Goal: Task Accomplishment & Management: Manage account settings

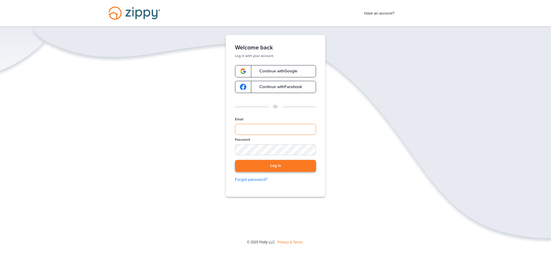
type input "**********"
click at [265, 166] on button "Log in" at bounding box center [275, 166] width 81 height 12
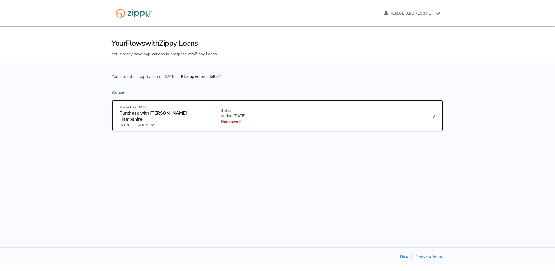
click at [290, 113] on div "due today" at bounding box center [260, 116] width 78 height 6
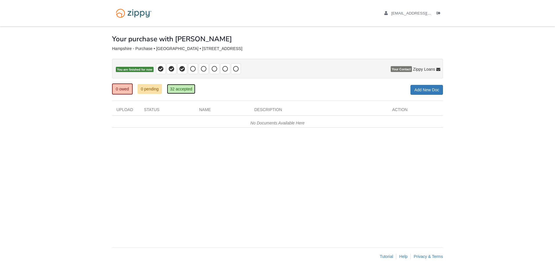
click at [186, 89] on link "32 accepted" at bounding box center [181, 89] width 28 height 10
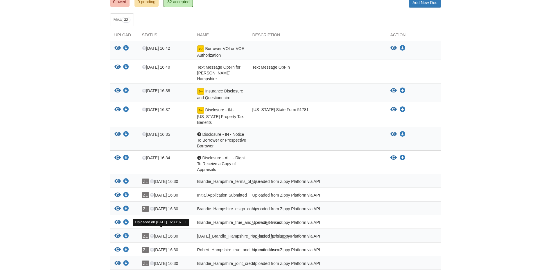
scroll to position [53, 0]
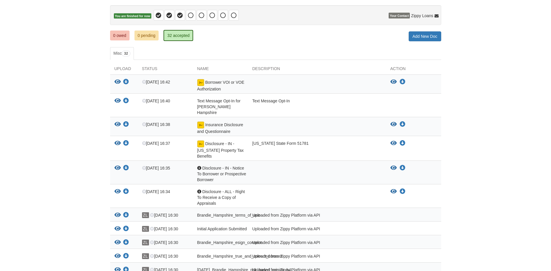
click at [210, 182] on span "Disclosure - ALL - Right To Receive a Copy of Appraisals" at bounding box center [221, 174] width 49 height 16
click at [394, 189] on icon "View Disclosure - ALL - Right To Receive a Copy of Appraisals" at bounding box center [393, 192] width 6 height 6
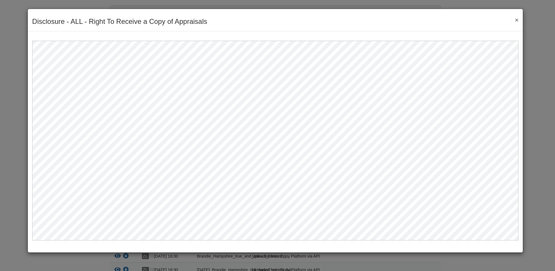
click at [517, 19] on button "×" at bounding box center [515, 20] width 7 height 6
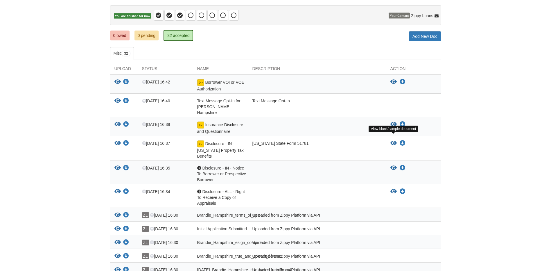
click at [393, 140] on icon "View Disclosure - IN - Indiana Property Tax Benefits" at bounding box center [393, 143] width 6 height 6
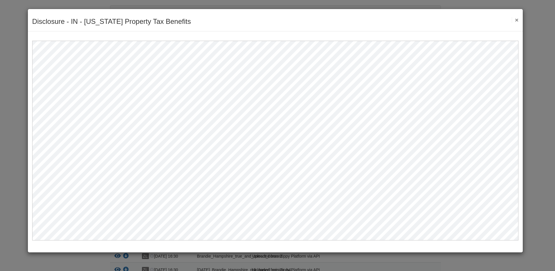
click at [518, 19] on button "×" at bounding box center [515, 20] width 7 height 6
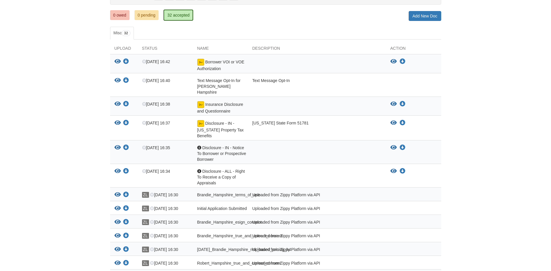
scroll to position [82, 0]
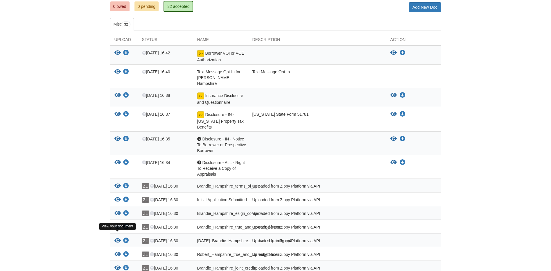
click at [116, 238] on icon "View 08-22-2025_Brandie_Hampshire_risk_based_pricing_h4" at bounding box center [117, 241] width 6 height 6
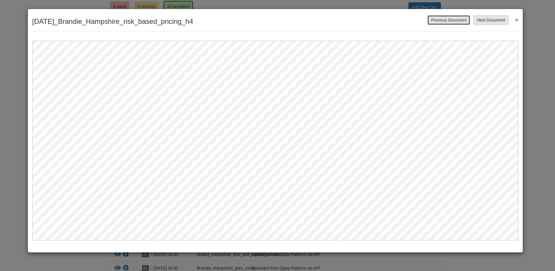
click at [451, 21] on button "Previous Document" at bounding box center [449, 20] width 43 height 10
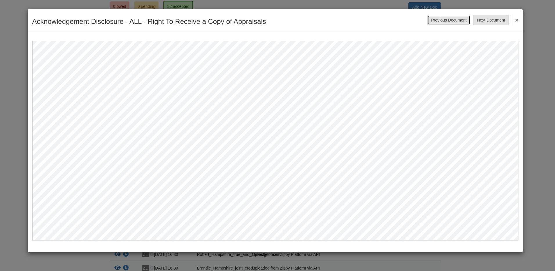
click at [460, 20] on button "Previous Document" at bounding box center [449, 20] width 43 height 10
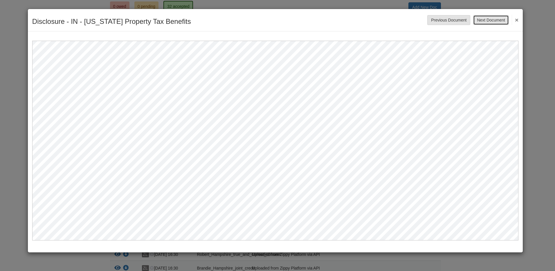
click at [490, 20] on button "Next Document" at bounding box center [490, 20] width 35 height 10
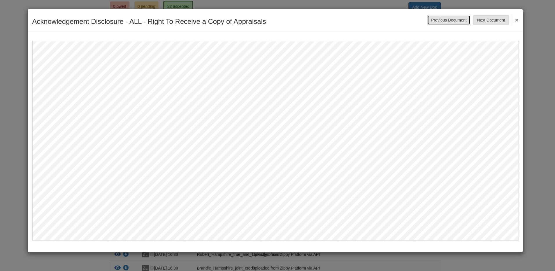
click at [453, 22] on button "Previous Document" at bounding box center [449, 20] width 43 height 10
click at [453, 19] on button "Previous Document" at bounding box center [449, 20] width 43 height 10
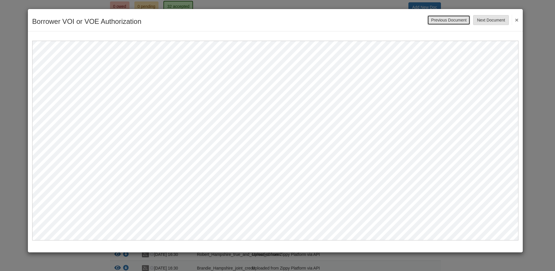
click at [453, 19] on button "Previous Document" at bounding box center [449, 20] width 43 height 10
click at [435, 18] on button "Previous Document" at bounding box center [449, 20] width 43 height 10
click at [441, 20] on button "Previous Document" at bounding box center [449, 20] width 43 height 10
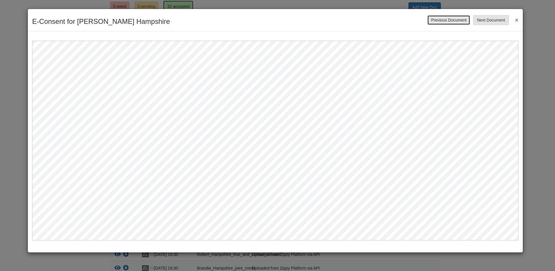
click at [441, 20] on button "Previous Document" at bounding box center [449, 20] width 43 height 10
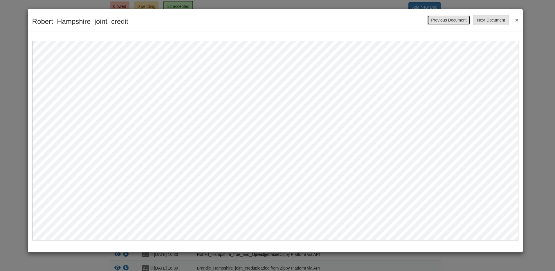
click at [441, 20] on button "Previous Document" at bounding box center [449, 20] width 43 height 10
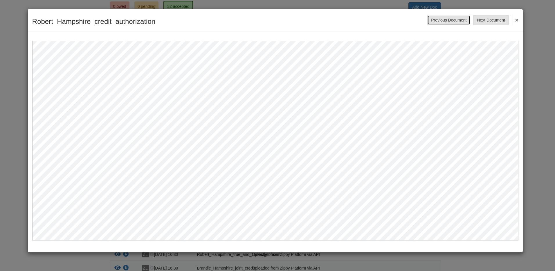
click at [441, 20] on button "Previous Document" at bounding box center [449, 20] width 43 height 10
click at [516, 19] on button "×" at bounding box center [515, 20] width 7 height 10
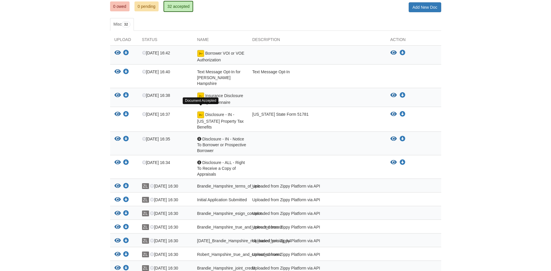
click at [201, 111] on img at bounding box center [200, 114] width 7 height 7
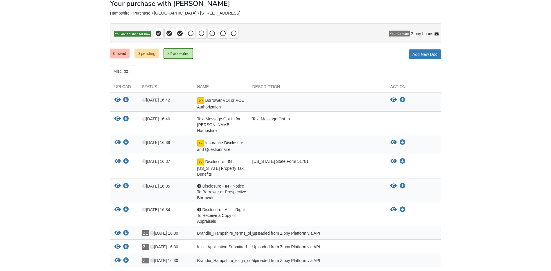
scroll to position [0, 0]
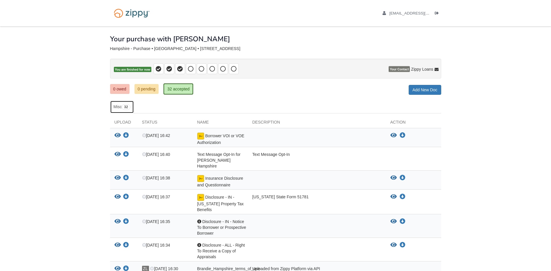
click at [127, 107] on span "32" at bounding box center [126, 107] width 8 height 6
click at [424, 89] on link "Add New Doc" at bounding box center [425, 90] width 33 height 10
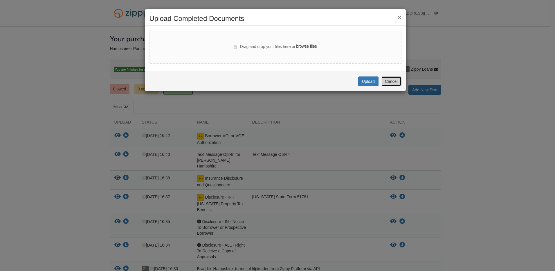
click at [397, 81] on button "Cancel" at bounding box center [391, 81] width 20 height 10
